Goal: Transaction & Acquisition: Purchase product/service

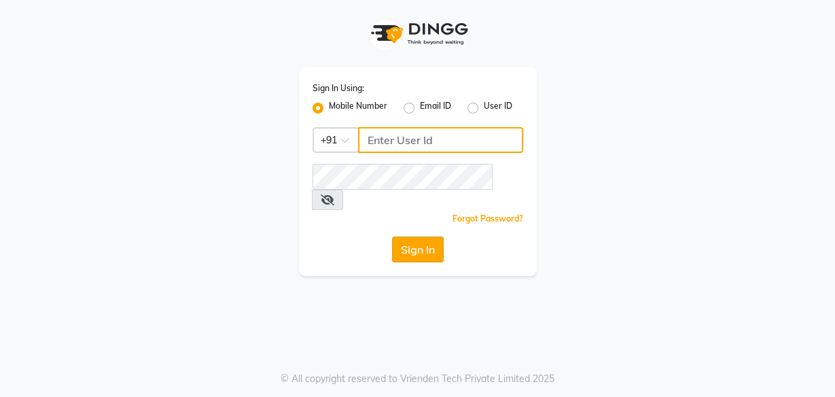
type input "8956544245"
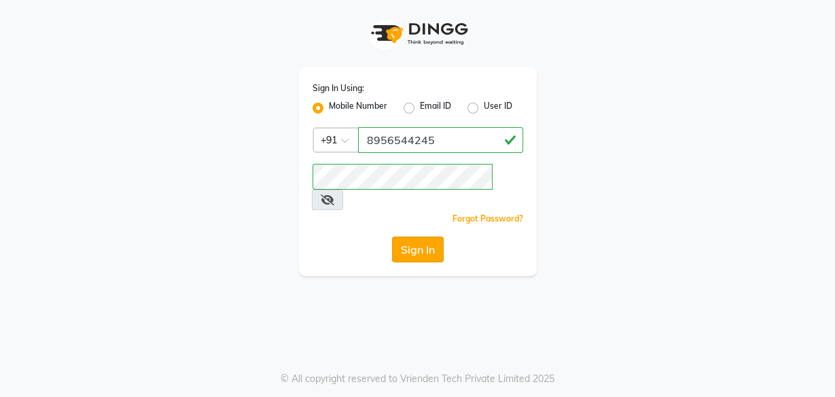
click at [425, 236] on button "Sign In" at bounding box center [418, 249] width 52 height 26
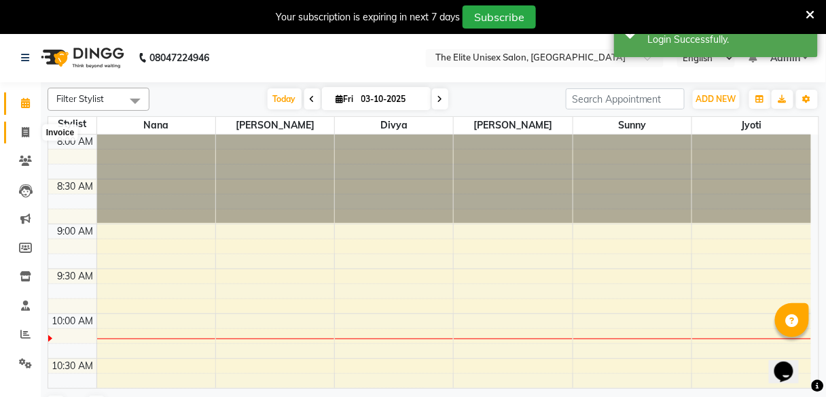
click at [20, 132] on span at bounding box center [26, 133] width 24 height 16
select select "7086"
select select "service"
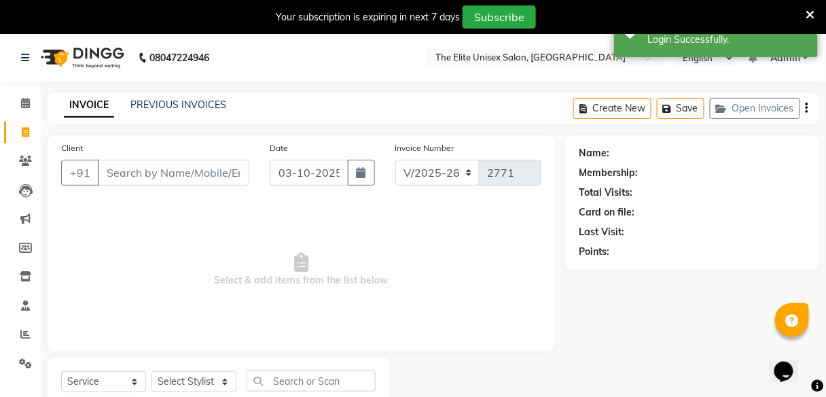
click at [125, 179] on input "Client" at bounding box center [174, 173] width 152 height 26
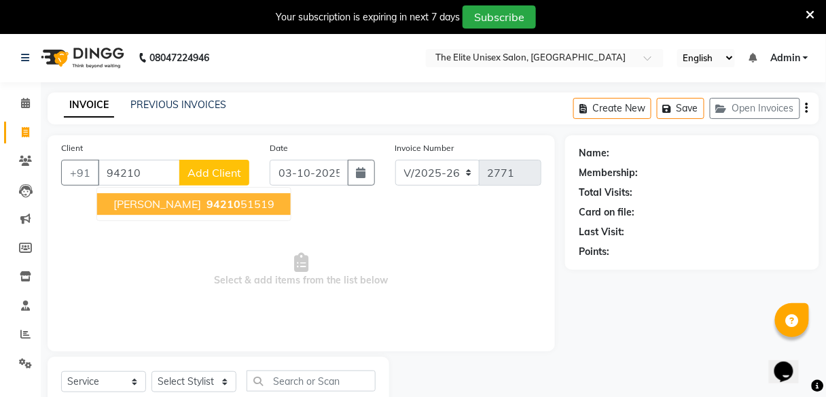
click at [148, 198] on span "[PERSON_NAME]" at bounding box center [157, 204] width 88 height 14
type input "9421051519"
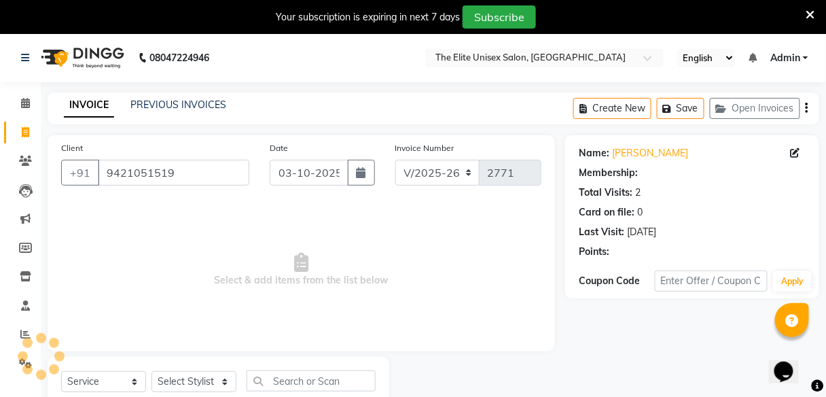
select select "1: Object"
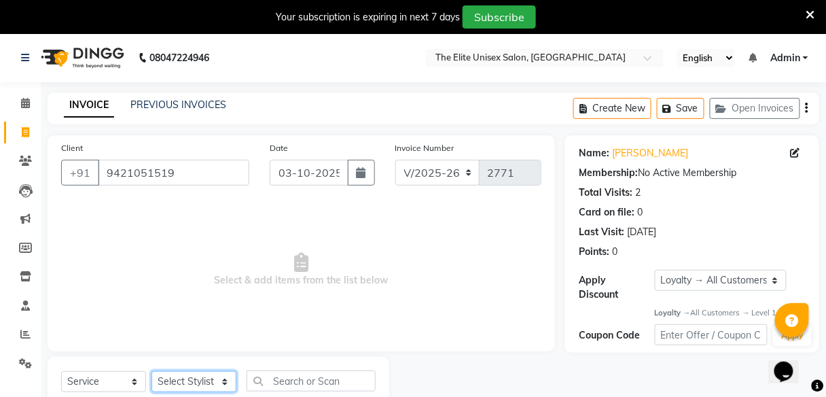
click at [207, 382] on select "Select Stylist [PERSON_NAME] Sunny" at bounding box center [194, 381] width 85 height 21
select select "85942"
click at [152, 371] on select "Select Stylist [PERSON_NAME] Sunny" at bounding box center [194, 381] width 85 height 21
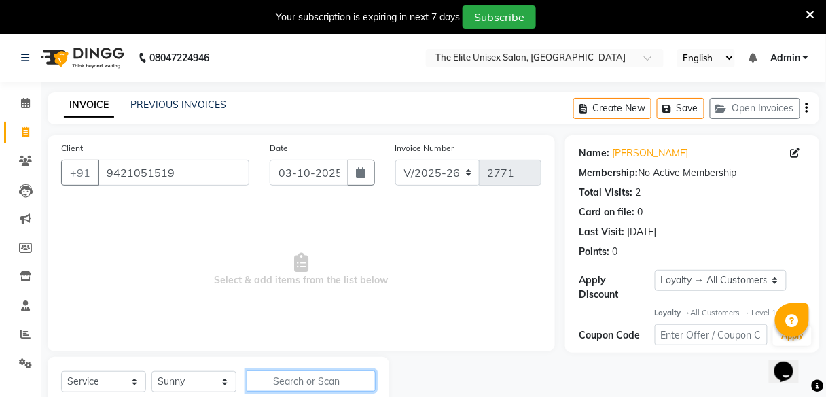
click at [310, 379] on input "text" at bounding box center [311, 380] width 129 height 21
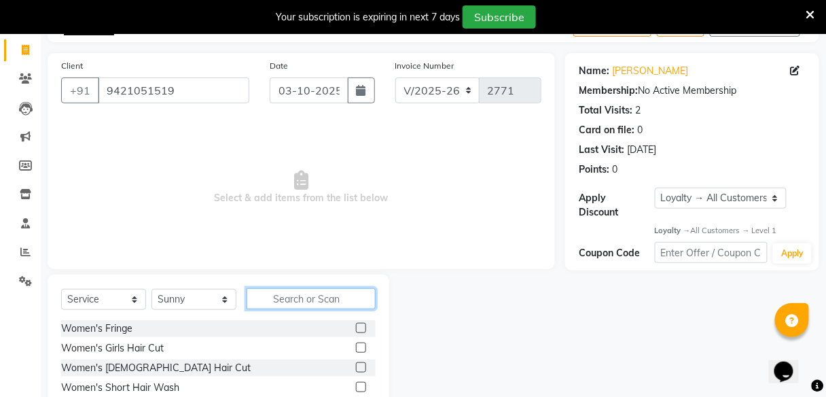
click at [316, 297] on input "text" at bounding box center [311, 298] width 129 height 21
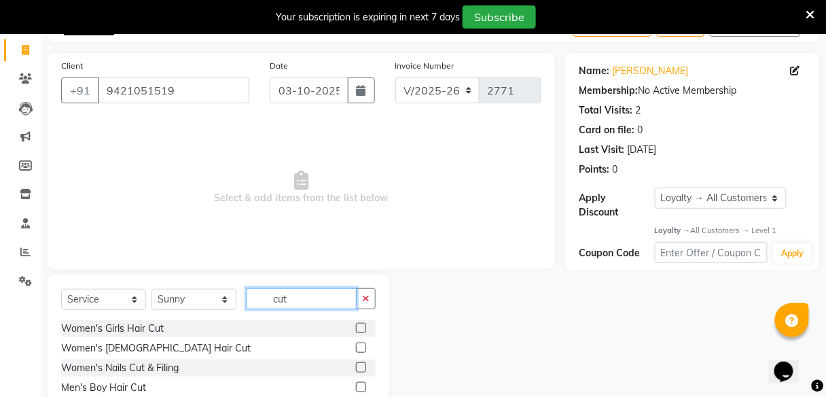
scroll to position [143, 0]
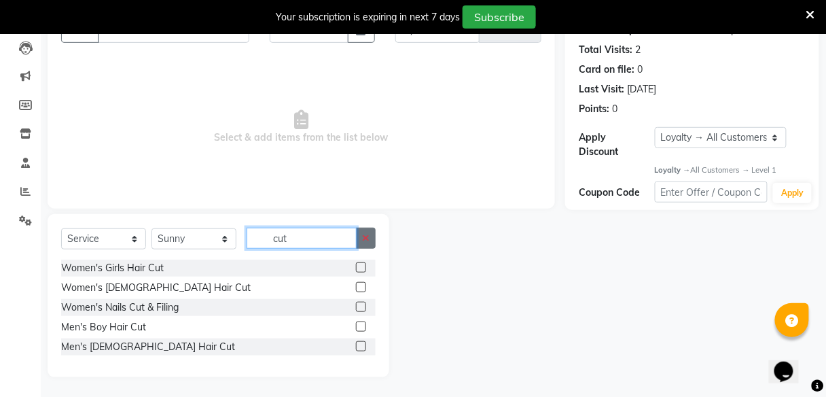
type input "cut"
click at [361, 232] on button "button" at bounding box center [366, 238] width 20 height 21
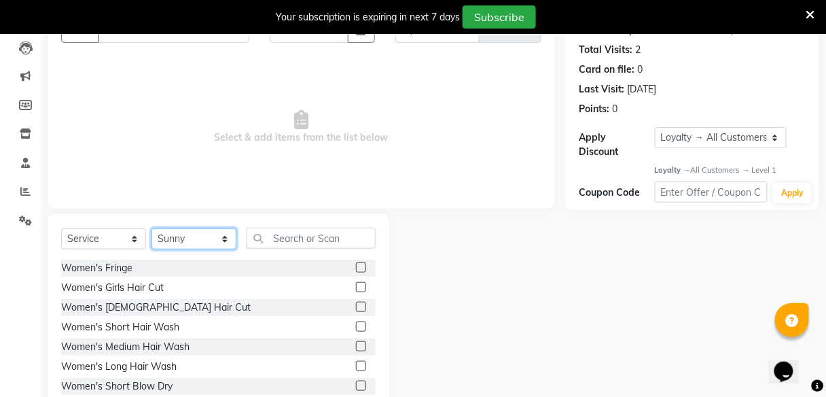
click at [213, 236] on select "Select Stylist [PERSON_NAME] Sunny" at bounding box center [194, 238] width 85 height 21
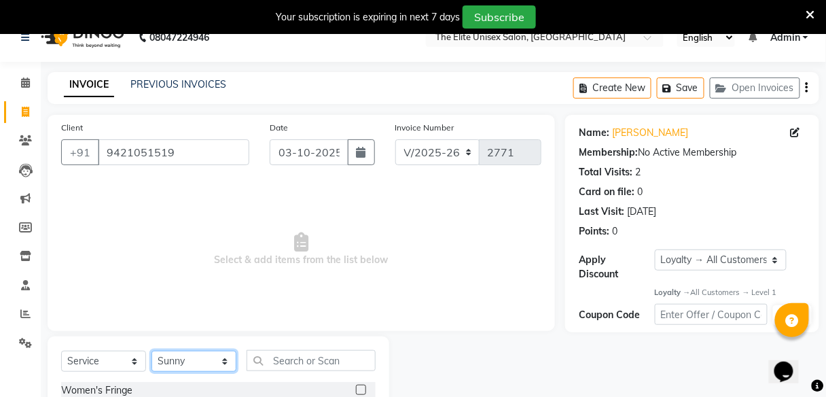
scroll to position [43, 0]
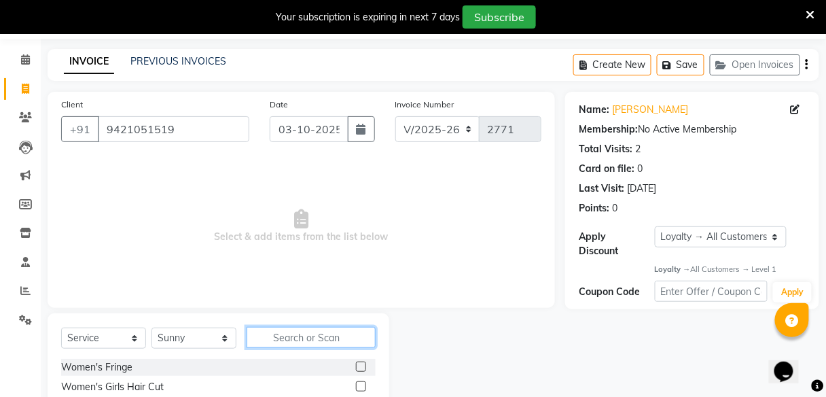
click at [301, 338] on input "text" at bounding box center [311, 337] width 129 height 21
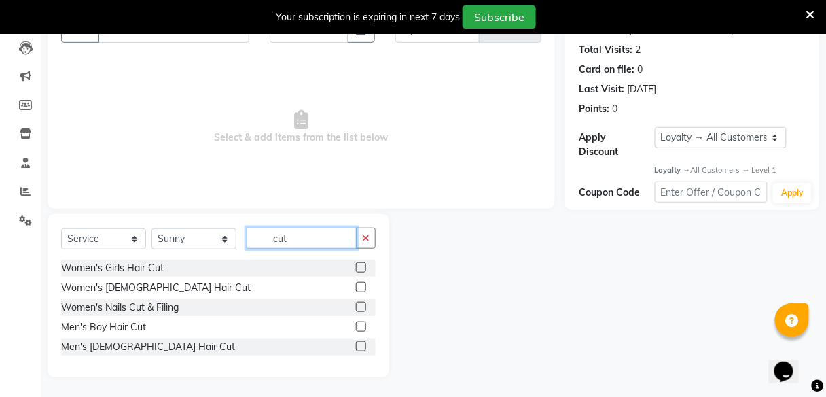
type input "cut"
click at [363, 349] on label at bounding box center [361, 346] width 10 height 10
click at [363, 349] on input "checkbox" at bounding box center [360, 346] width 9 height 9
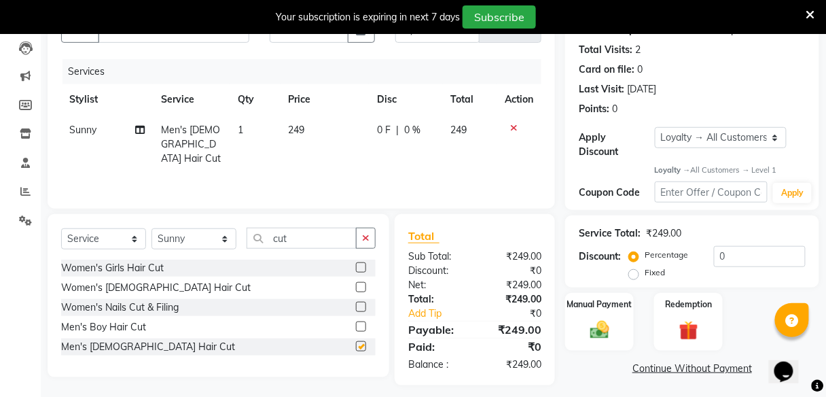
checkbox input "false"
click at [696, 132] on select "Select Loyalty → All Customers → Level 1" at bounding box center [721, 137] width 133 height 21
select select "0:"
click at [655, 127] on select "Select Loyalty → All Customers → Level 1" at bounding box center [721, 137] width 133 height 21
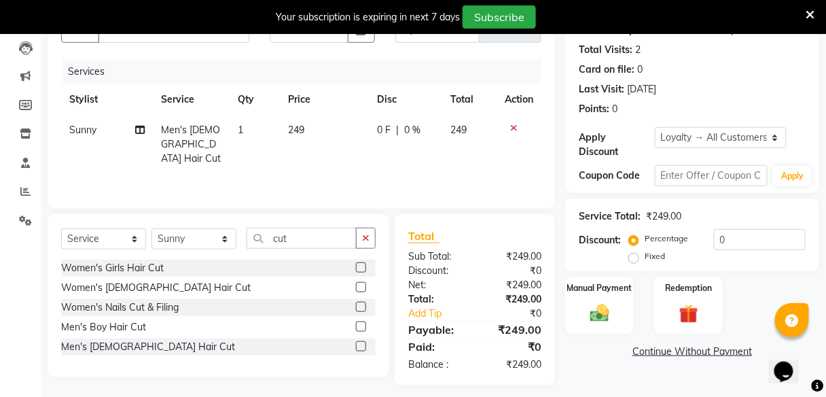
click at [378, 133] on span "0 F" at bounding box center [384, 130] width 14 height 14
select select "85942"
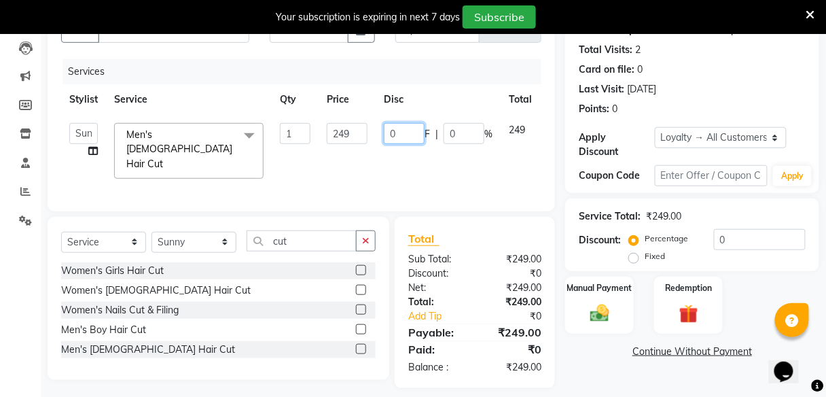
click at [400, 139] on input "0" at bounding box center [404, 133] width 41 height 21
type input "49"
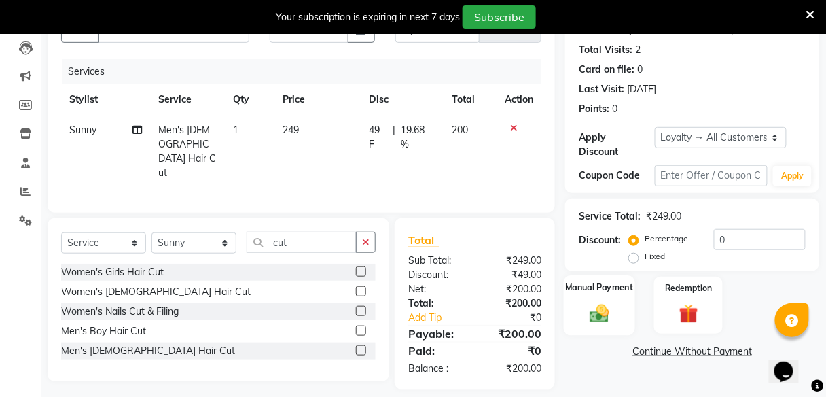
click at [593, 307] on img at bounding box center [600, 313] width 32 height 23
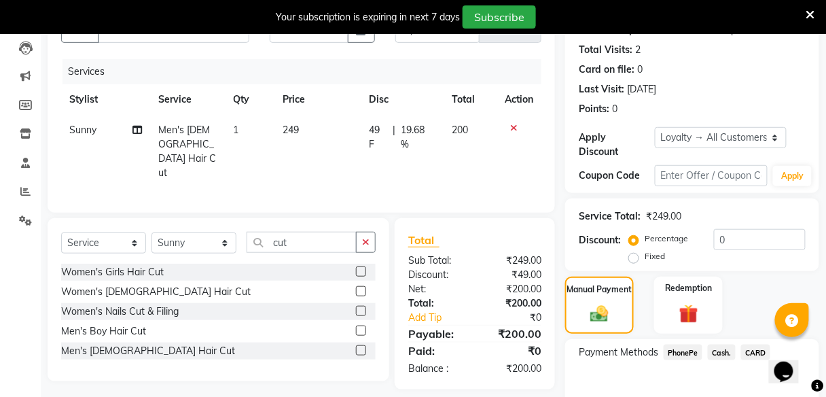
click at [726, 353] on span "Cash." at bounding box center [722, 353] width 28 height 16
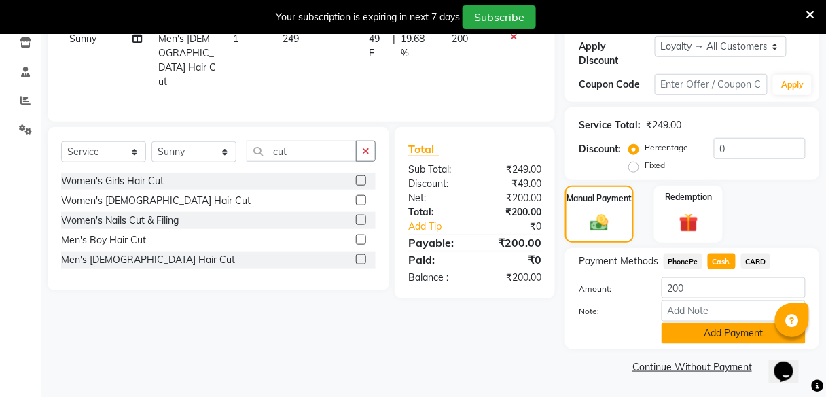
click at [704, 331] on button "Add Payment" at bounding box center [734, 333] width 144 height 21
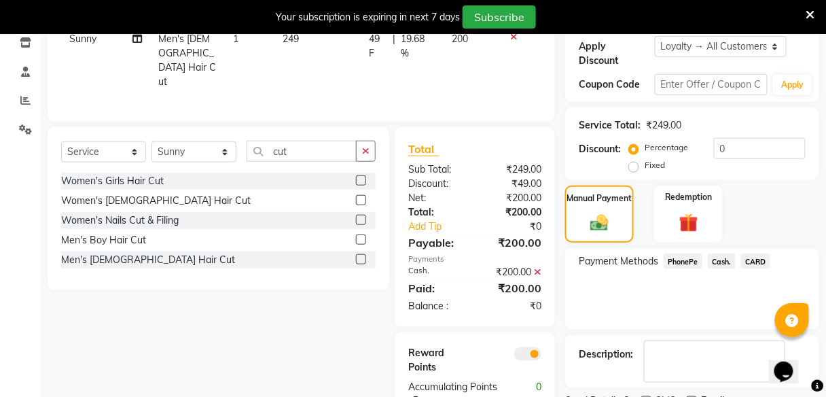
scroll to position [291, 0]
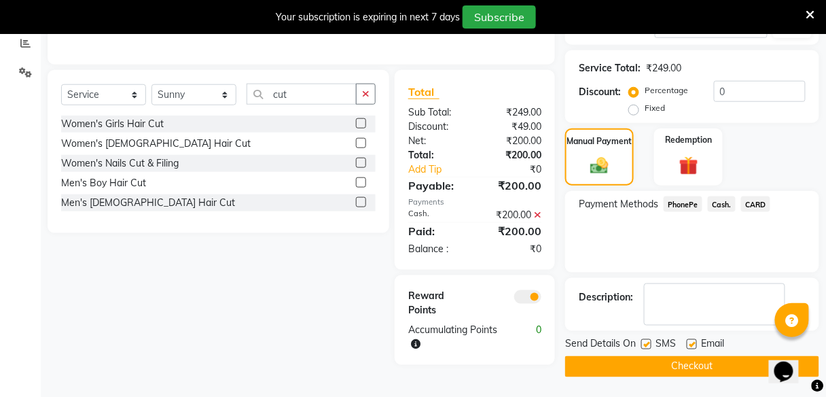
click at [696, 365] on button "Checkout" at bounding box center [692, 366] width 254 height 21
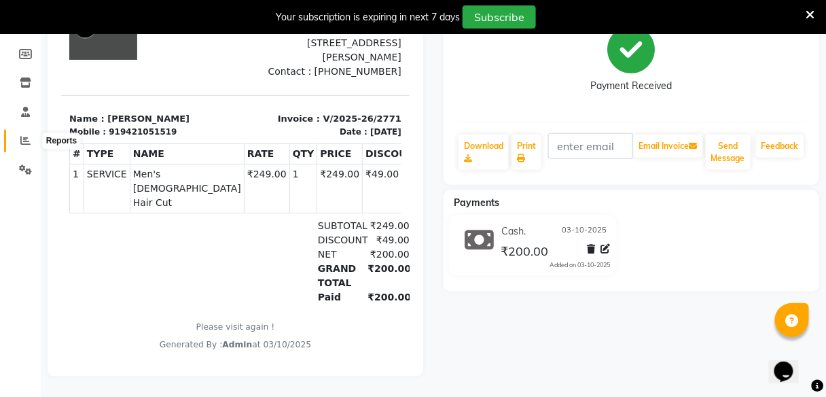
click at [20, 138] on span at bounding box center [26, 141] width 24 height 16
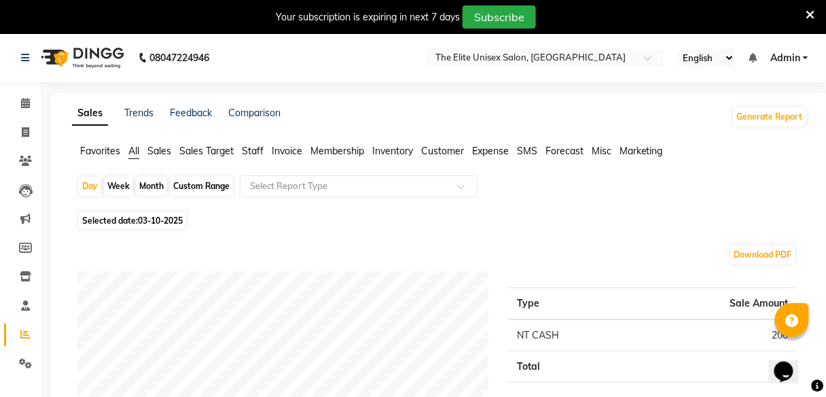
click at [246, 149] on span "Staff" at bounding box center [253, 151] width 22 height 12
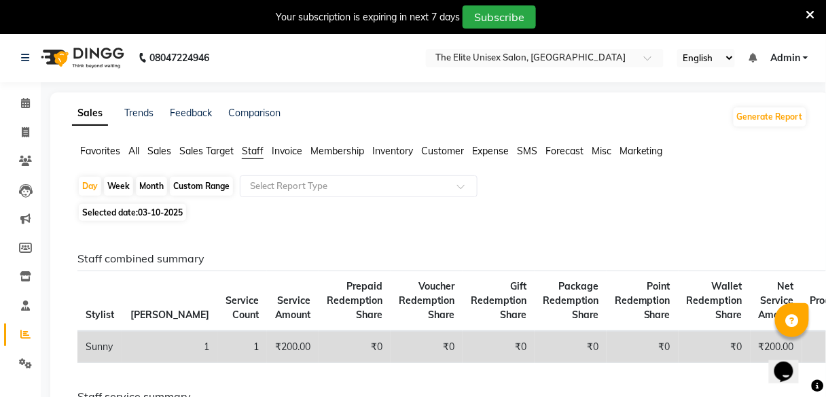
click at [152, 181] on div "Month" at bounding box center [151, 186] width 31 height 19
select select "10"
select select "2025"
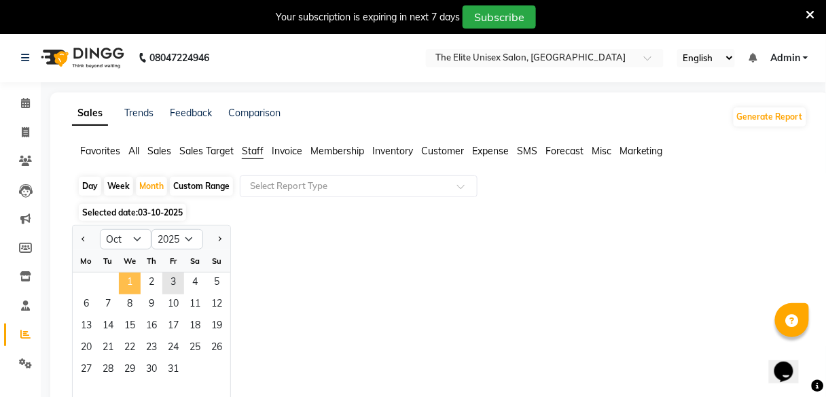
click at [135, 285] on span "1" at bounding box center [130, 283] width 22 height 22
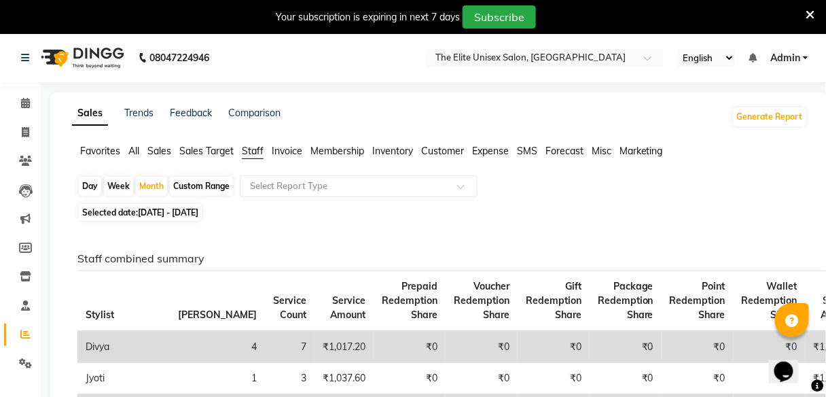
click at [125, 181] on div "Week" at bounding box center [118, 186] width 29 height 19
select select "10"
select select "2025"
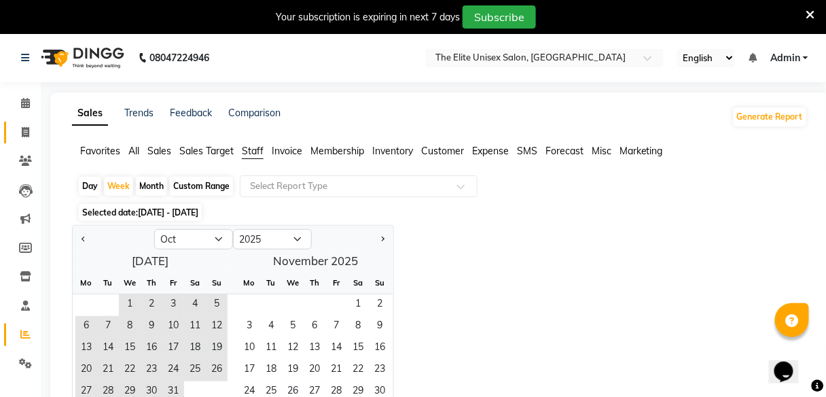
click at [11, 138] on link "Invoice" at bounding box center [20, 133] width 33 height 22
select select "service"
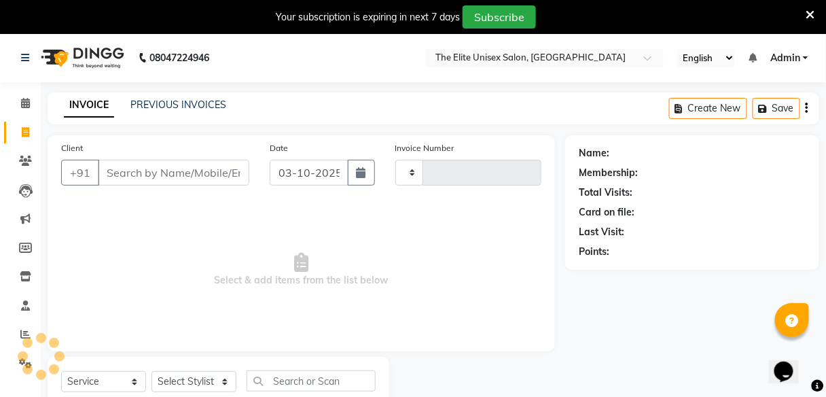
scroll to position [44, 0]
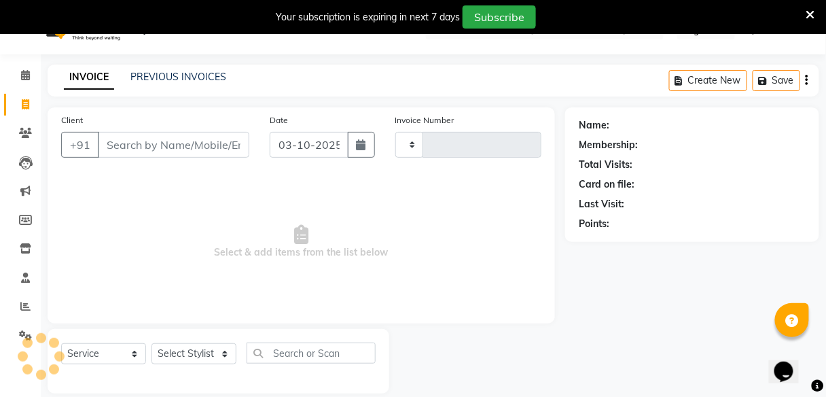
type input "2772"
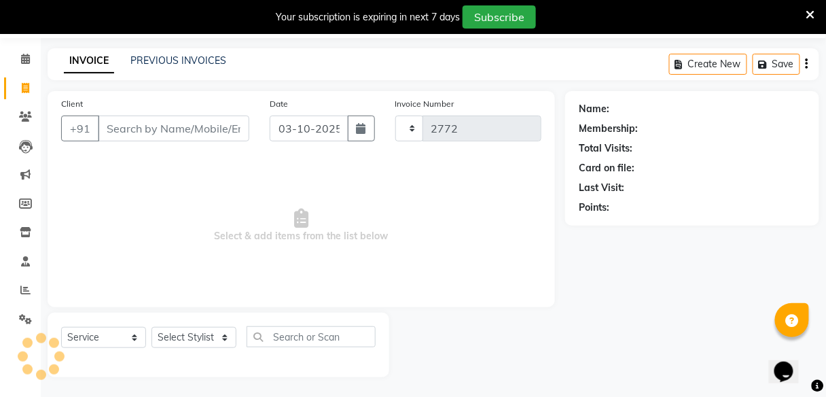
select select "7086"
